Goal: Task Accomplishment & Management: Use online tool/utility

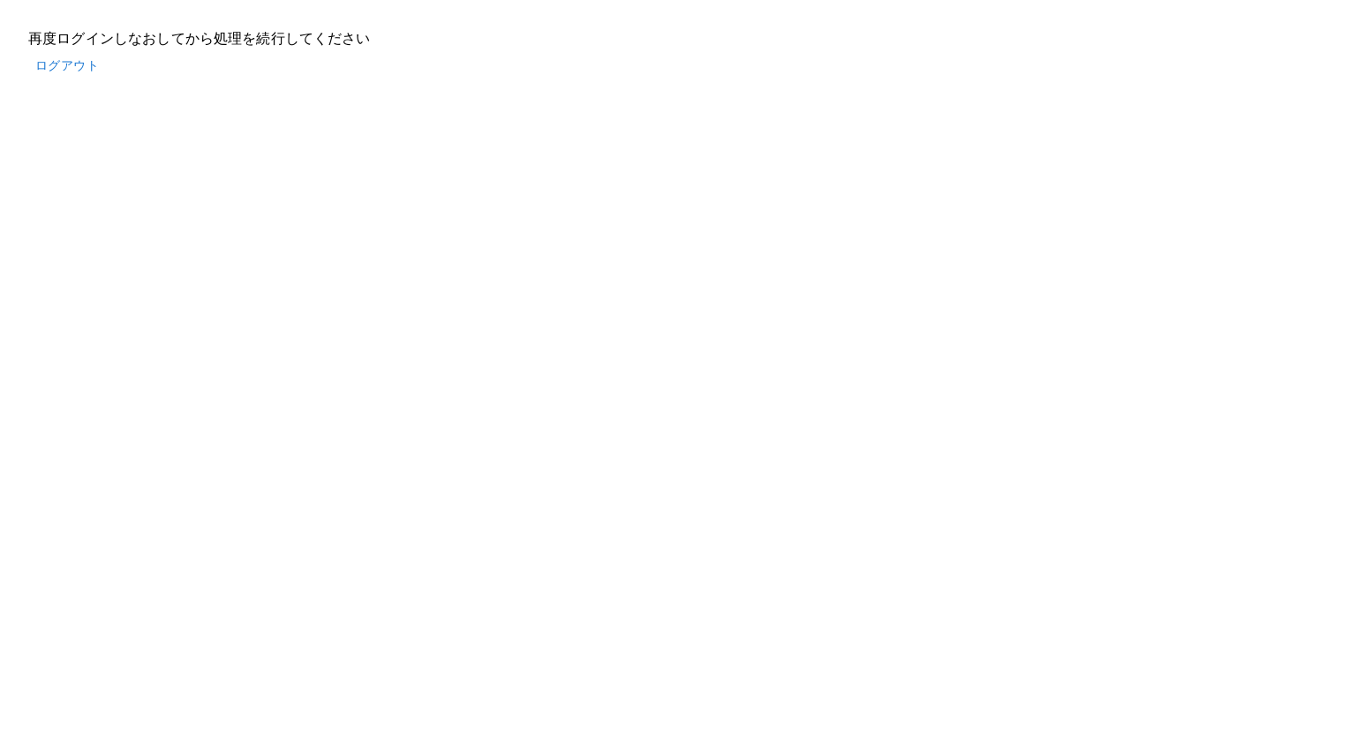
click at [86, 60] on button "ログアウト" at bounding box center [67, 65] width 78 height 33
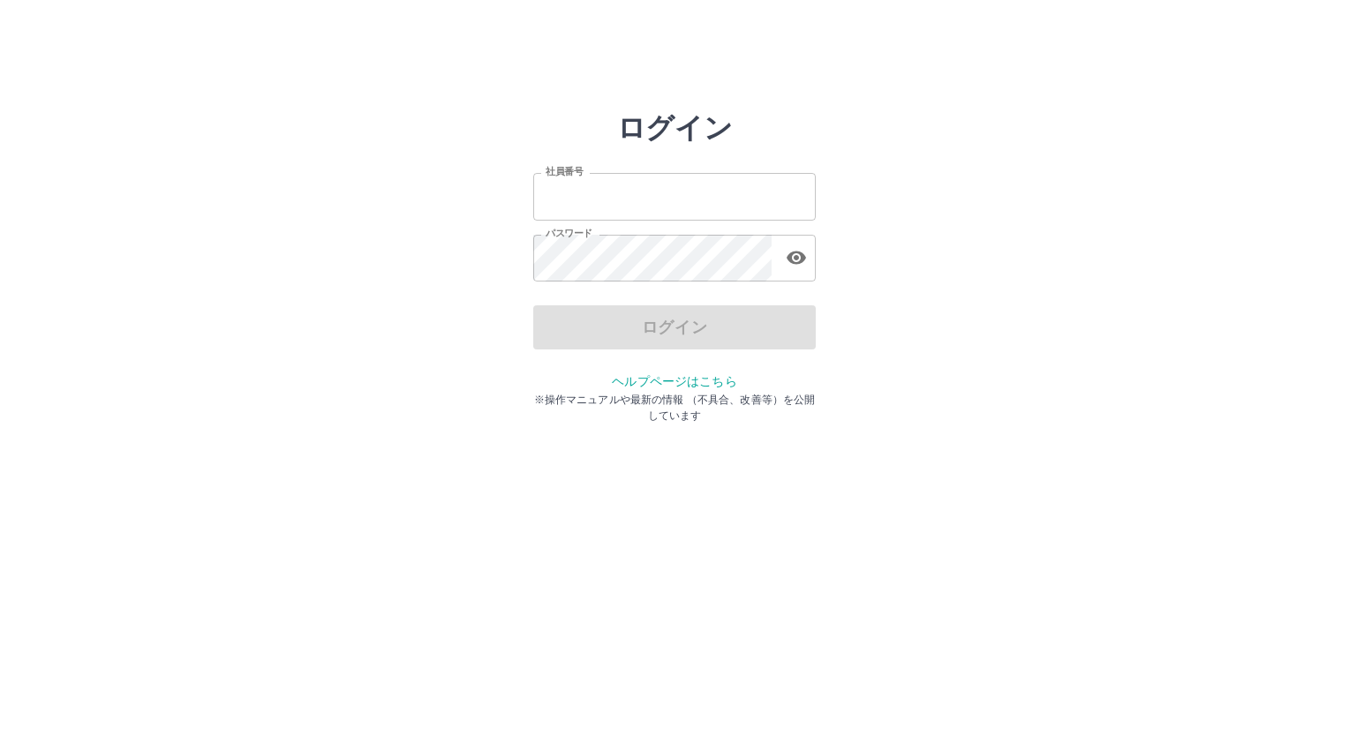
type input "*******"
drag, startPoint x: 650, startPoint y: 323, endPoint x: 388, endPoint y: 331, distance: 261.4
click at [649, 323] on div "ログイン" at bounding box center [674, 327] width 282 height 44
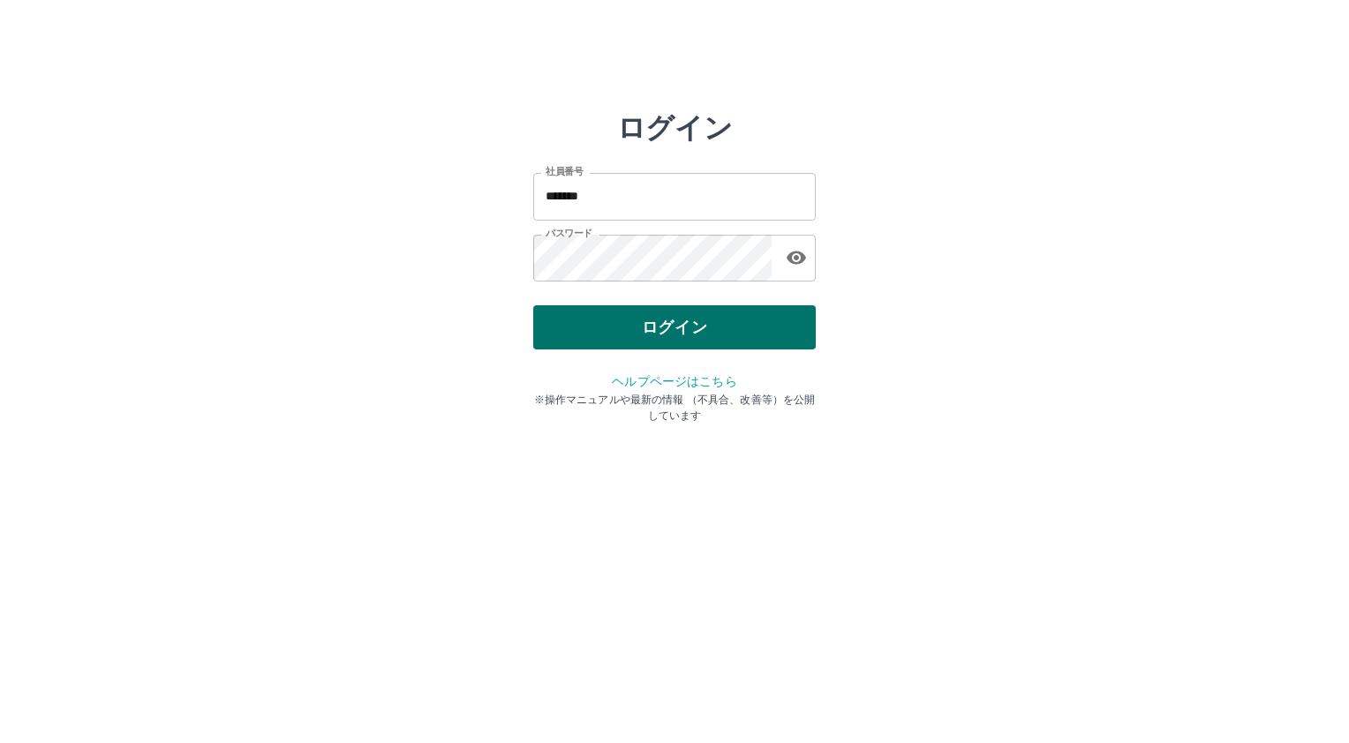
click at [767, 327] on button "ログイン" at bounding box center [674, 327] width 282 height 44
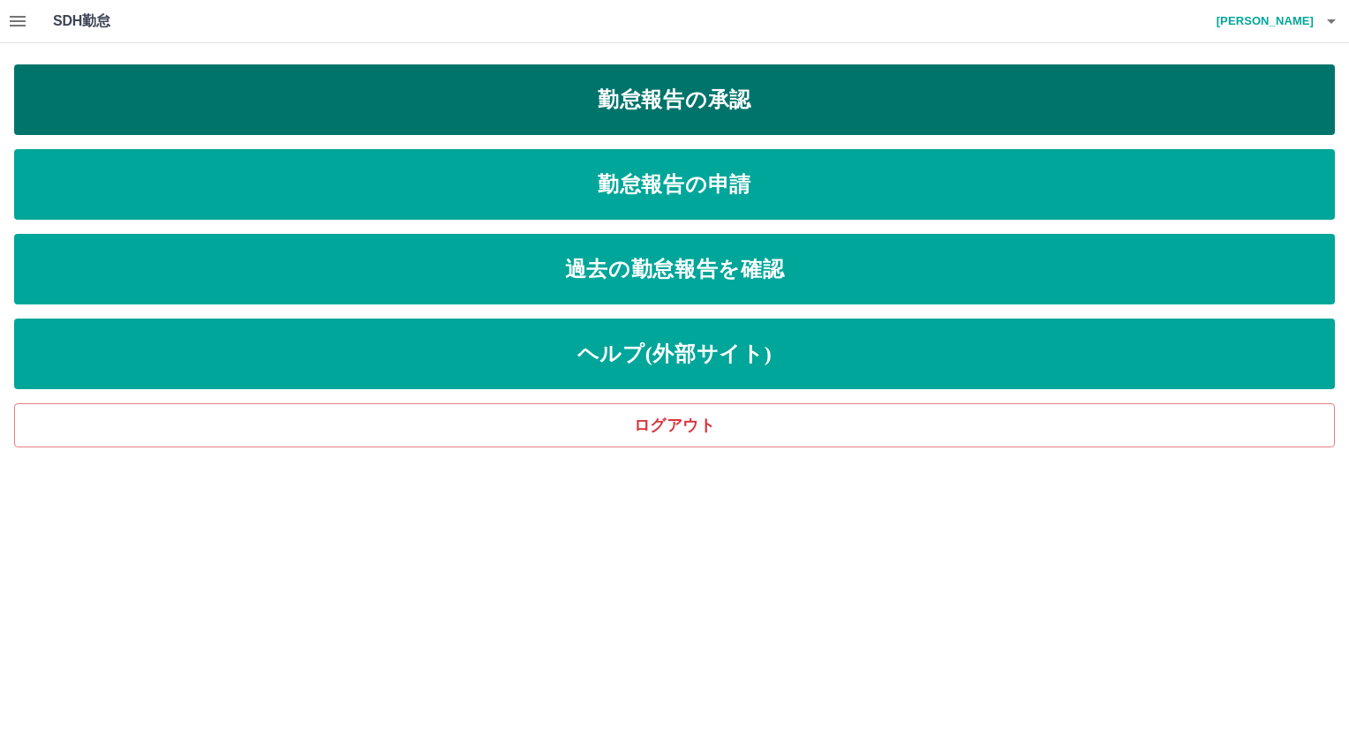
click at [787, 104] on link "勤怠報告の承認" at bounding box center [674, 99] width 1320 height 71
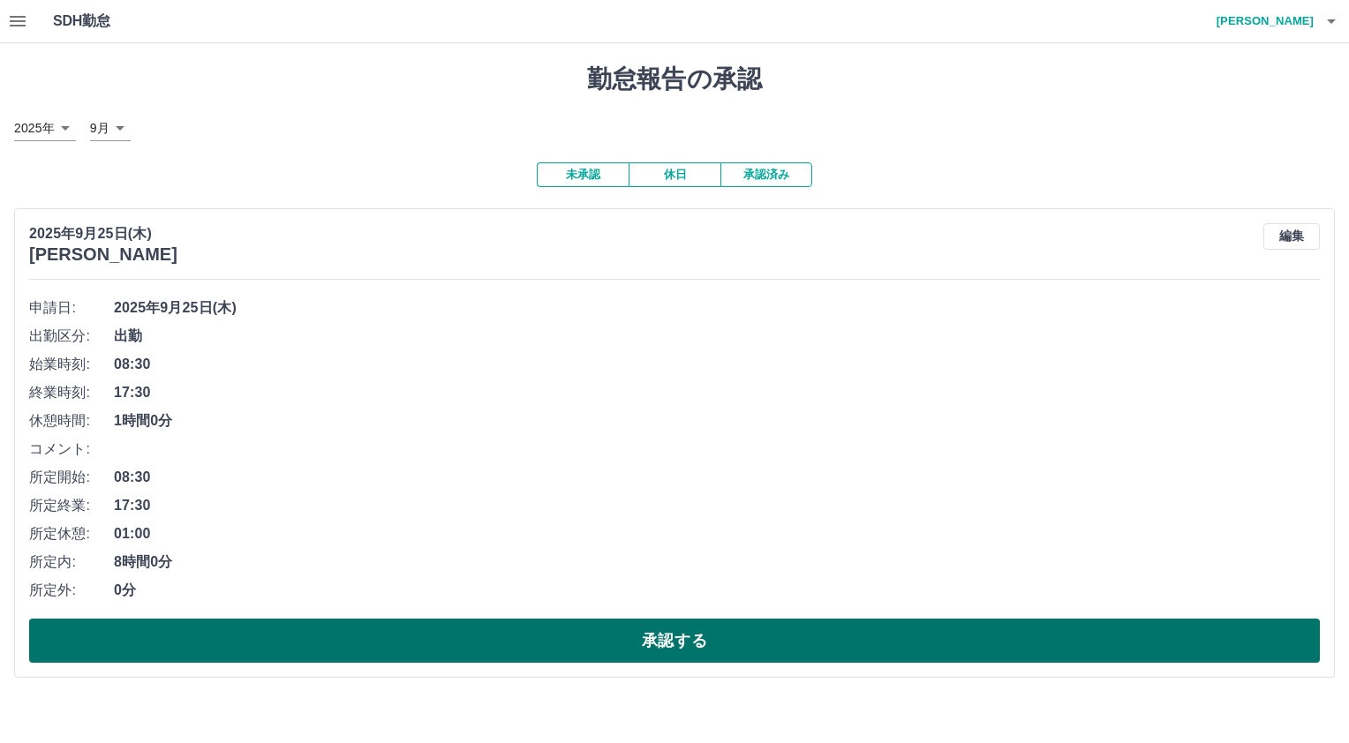
click at [748, 634] on button "承認する" at bounding box center [674, 641] width 1290 height 44
